Goal: Ask a question

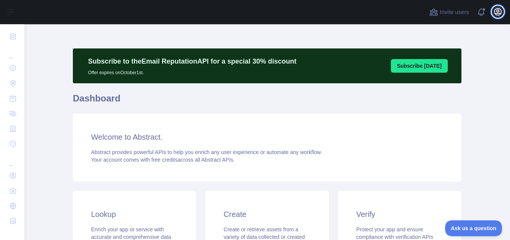
click at [496, 10] on icon "button" at bounding box center [497, 11] width 9 height 9
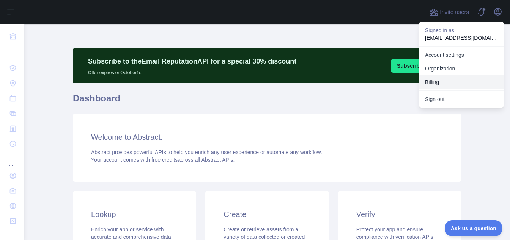
click at [454, 79] on button "Billing" at bounding box center [461, 82] width 85 height 14
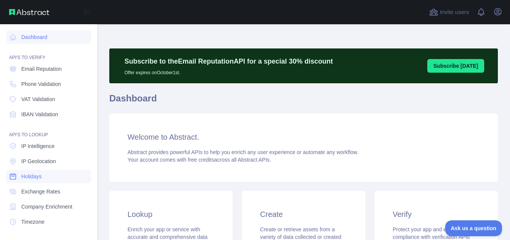
scroll to position [78, 0]
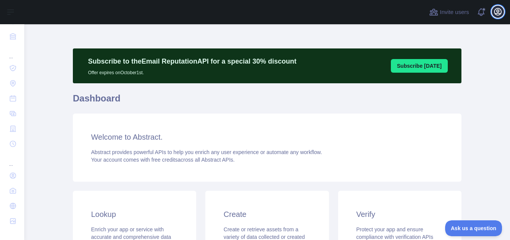
click at [498, 14] on icon "button" at bounding box center [497, 11] width 9 height 9
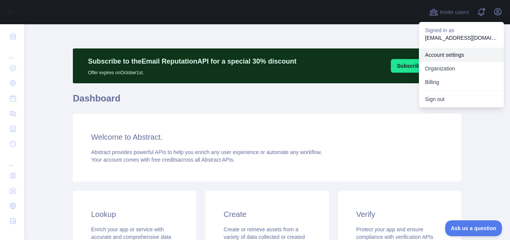
click at [465, 56] on link "Account settings" at bounding box center [461, 55] width 85 height 14
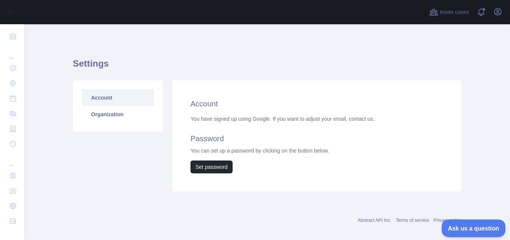
click at [478, 223] on button "Ask us a question" at bounding box center [469, 228] width 57 height 16
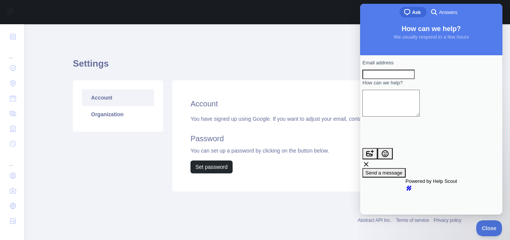
click at [405, 80] on input "Email address" at bounding box center [388, 75] width 52 height 10
type input "**********"
click at [419, 107] on textarea "How can we help?" at bounding box center [390, 103] width 57 height 27
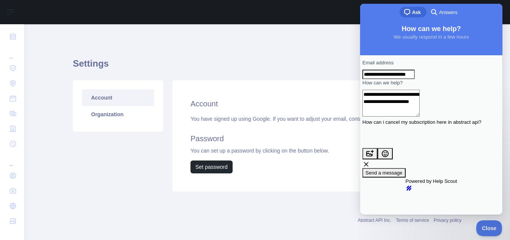
type textarea "**********"
click at [402, 170] on span "Send a message" at bounding box center [383, 173] width 37 height 6
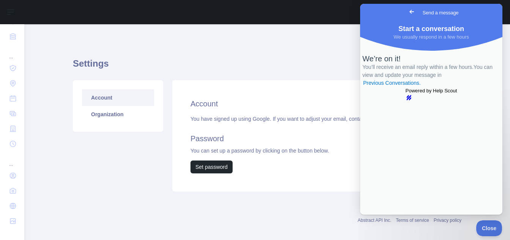
click at [407, 13] on span "Go back" at bounding box center [411, 11] width 9 height 9
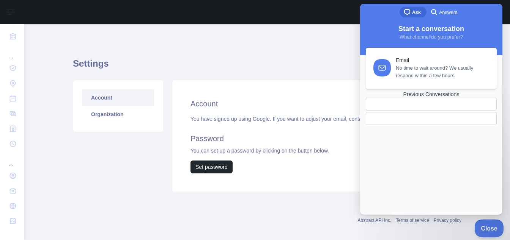
click at [482, 227] on span "Close" at bounding box center [487, 227] width 26 height 5
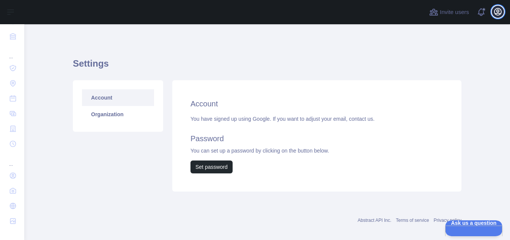
click at [498, 14] on icon "button" at bounding box center [497, 11] width 9 height 9
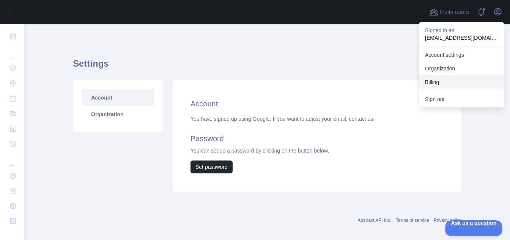
click at [445, 86] on button "Billing" at bounding box center [461, 82] width 85 height 14
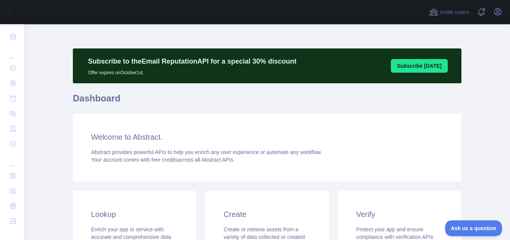
click at [504, 12] on div "Invite users View notifications Open user menu" at bounding box center [266, 12] width 485 height 24
click at [498, 12] on icon "button" at bounding box center [497, 11] width 7 height 7
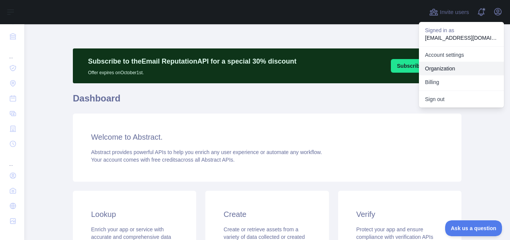
click at [448, 68] on link "Organization" at bounding box center [461, 69] width 85 height 14
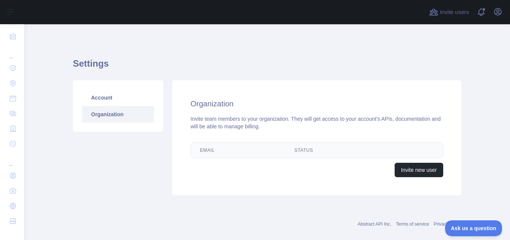
click at [448, 68] on h1 "Settings" at bounding box center [267, 67] width 388 height 18
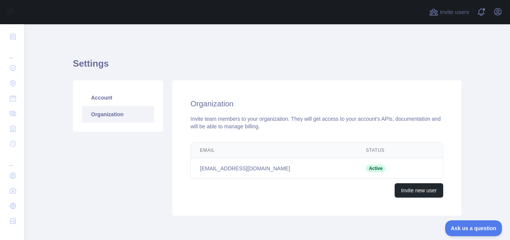
scroll to position [31, 0]
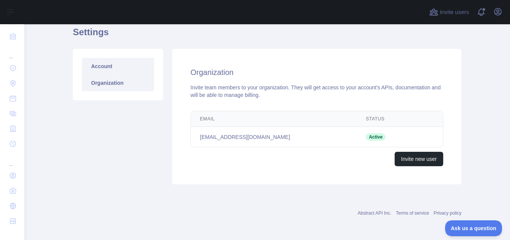
click at [138, 66] on link "Account" at bounding box center [118, 66] width 72 height 17
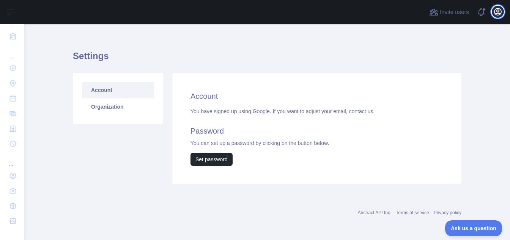
click at [498, 14] on icon "button" at bounding box center [497, 11] width 9 height 9
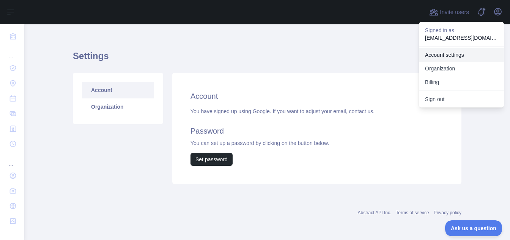
click at [463, 58] on link "Account settings" at bounding box center [461, 55] width 85 height 14
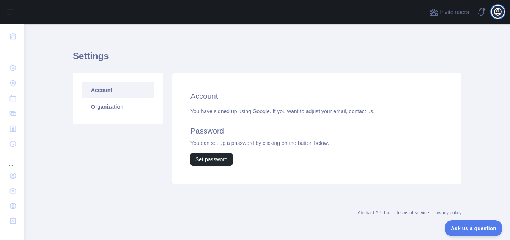
click at [499, 6] on button "Open user menu" at bounding box center [497, 12] width 12 height 12
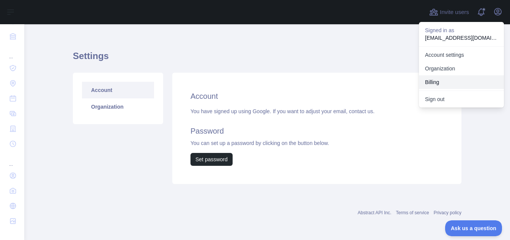
click at [440, 79] on button "Billing" at bounding box center [461, 82] width 85 height 14
